Goal: Transaction & Acquisition: Book appointment/travel/reservation

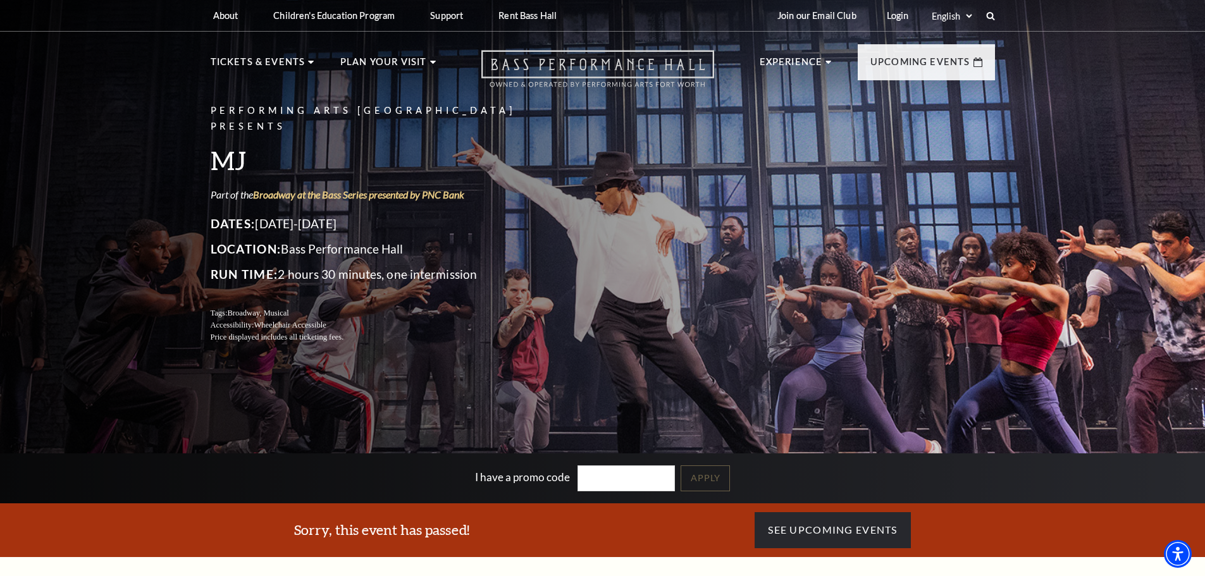
click at [595, 59] on icon at bounding box center [597, 68] width 233 height 37
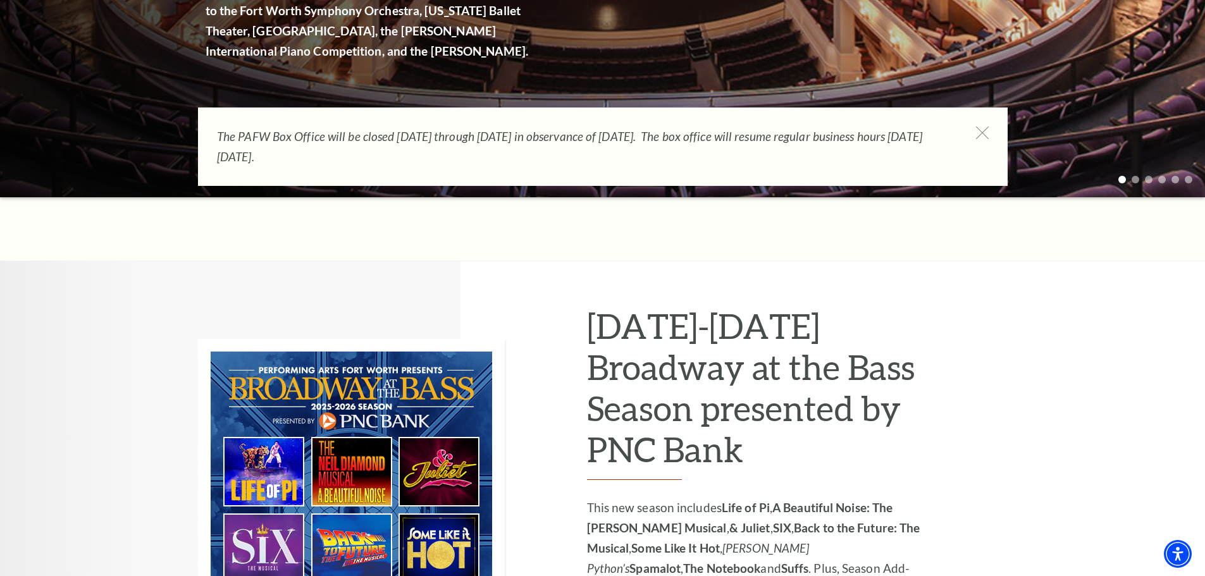
scroll to position [569, 0]
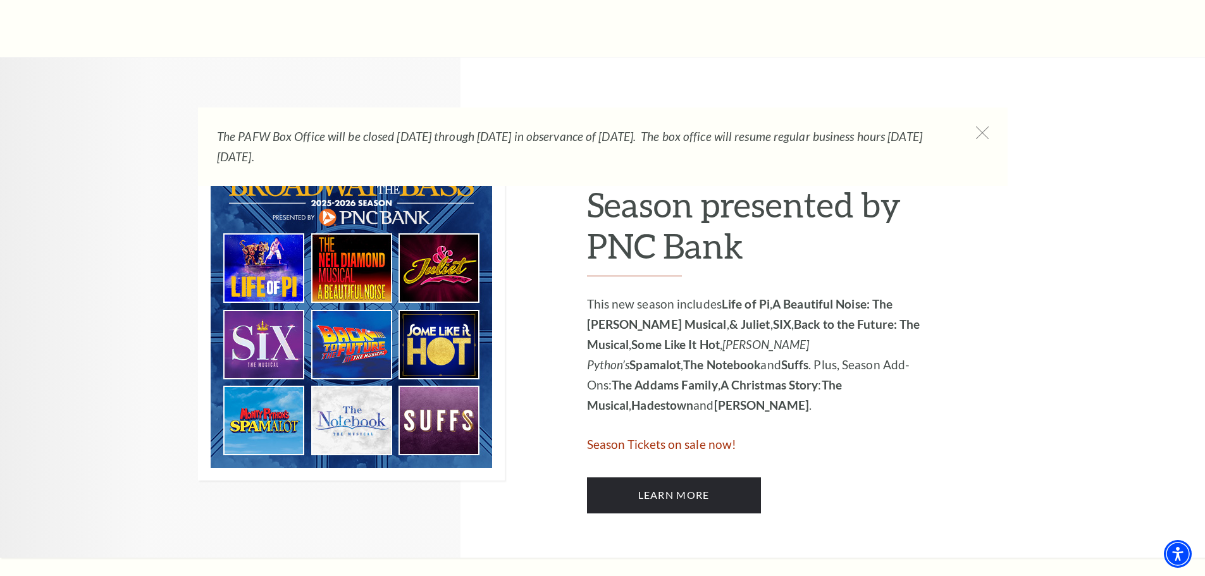
click at [667, 444] on span "Season Tickets on sale now!" at bounding box center [662, 444] width 150 height 15
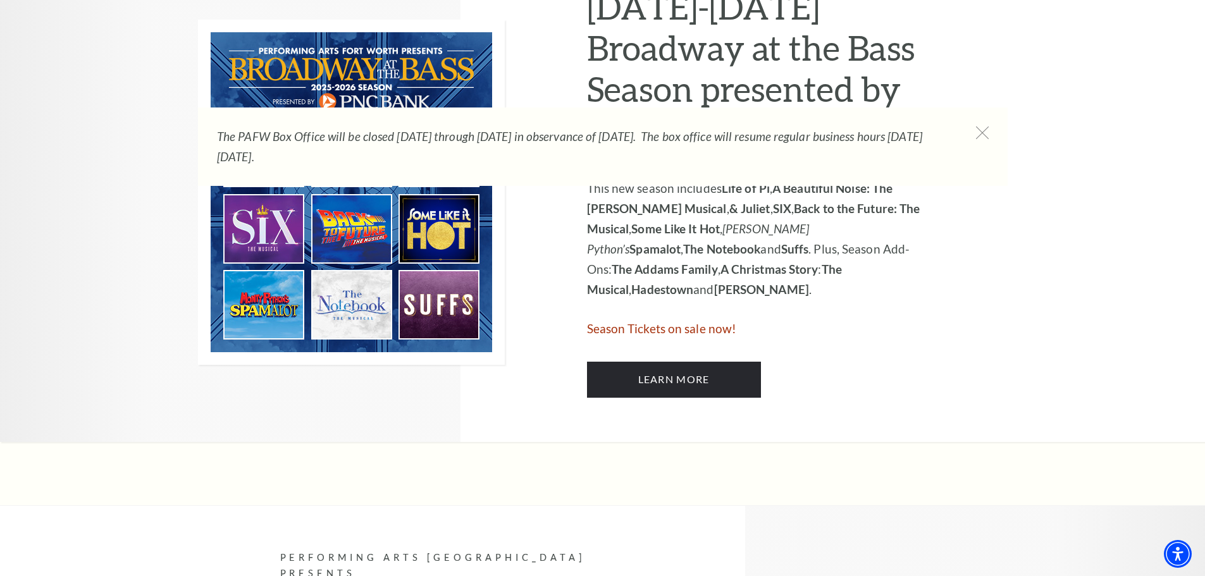
scroll to position [696, 0]
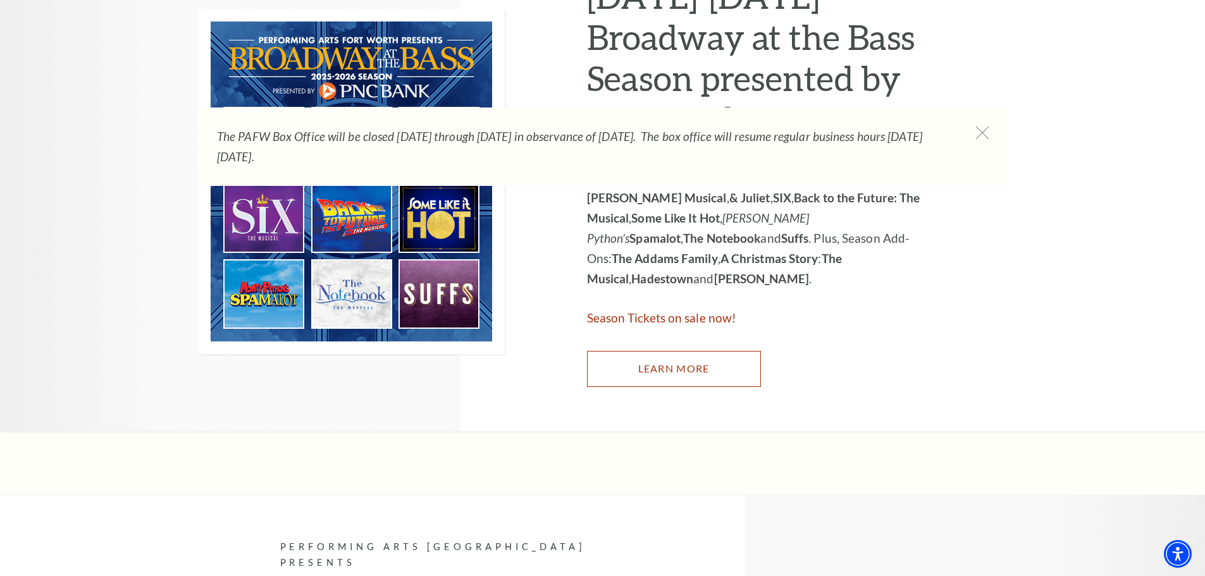
click at [684, 362] on link "Learn More" at bounding box center [674, 368] width 174 height 35
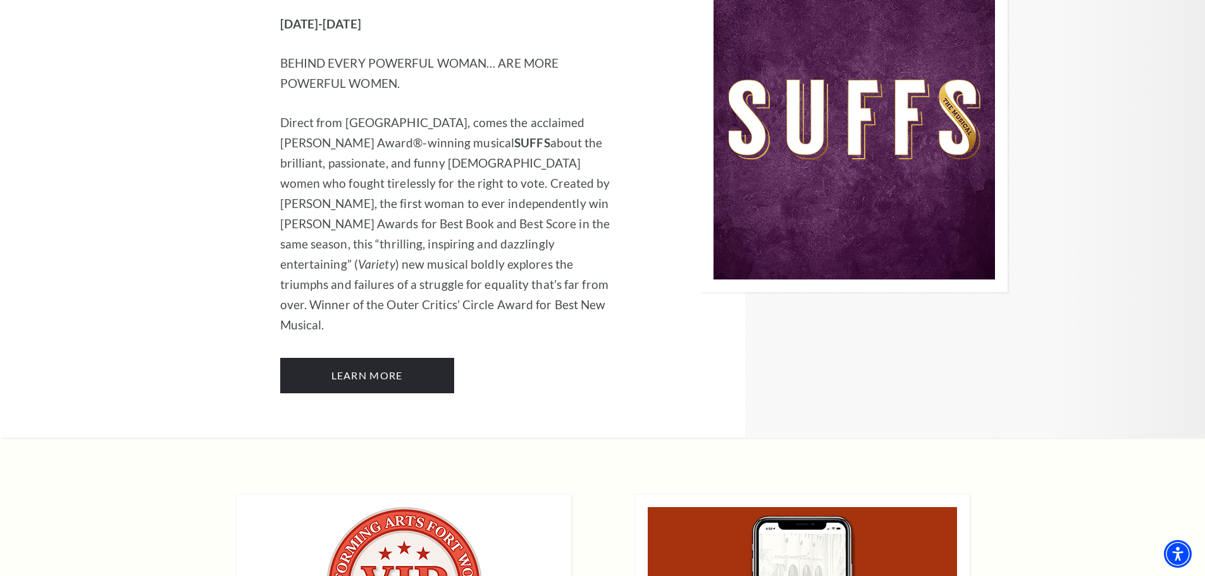
scroll to position [9560, 0]
